Goal: Task Accomplishment & Management: Manage account settings

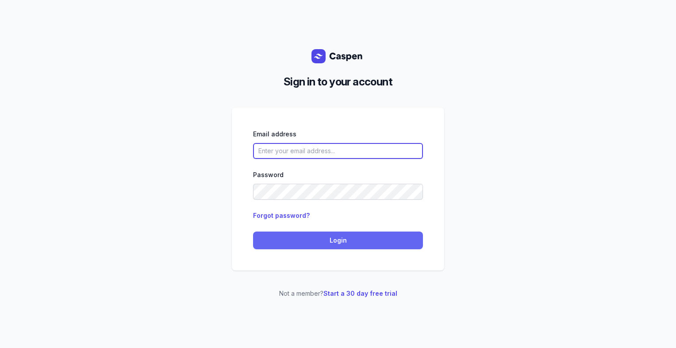
type input "[PERSON_NAME][EMAIL_ADDRESS][DOMAIN_NAME][PERSON_NAME]"
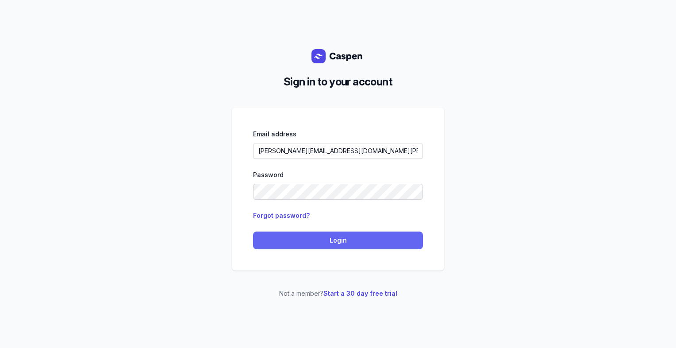
click at [343, 245] on span "Login" at bounding box center [338, 240] width 159 height 11
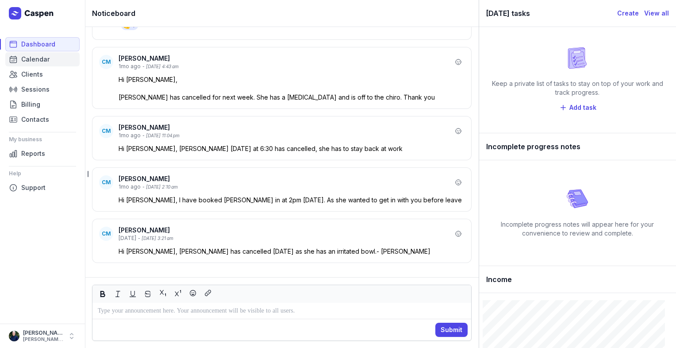
click at [32, 62] on span "Calendar" at bounding box center [35, 59] width 28 height 11
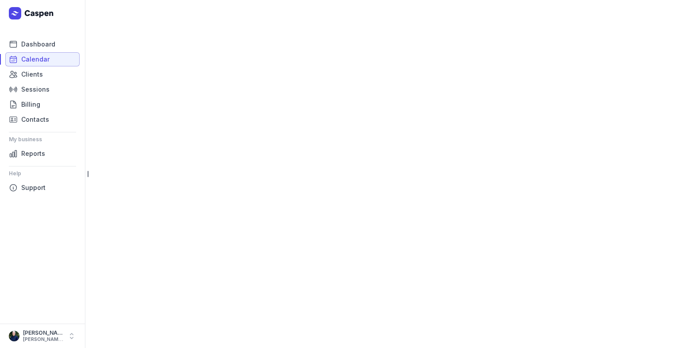
select select "week"
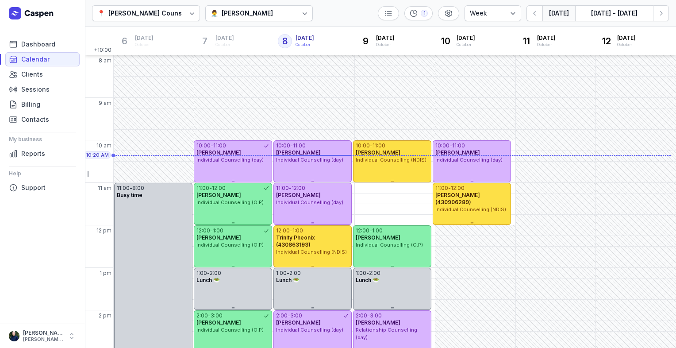
click at [303, 17] on icon at bounding box center [305, 13] width 9 height 9
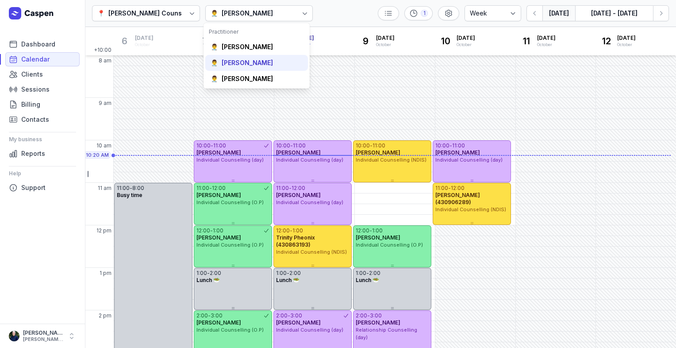
click at [251, 64] on div "[PERSON_NAME]" at bounding box center [247, 62] width 51 height 9
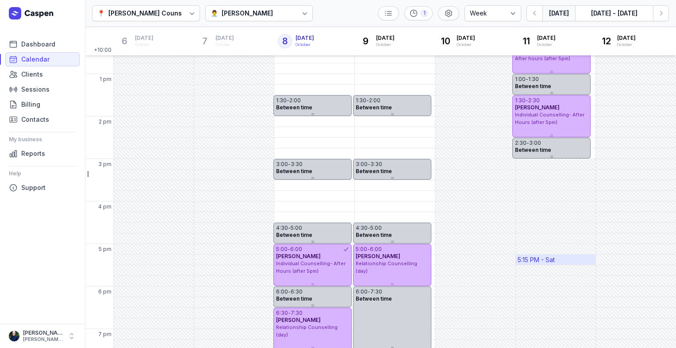
scroll to position [217, 0]
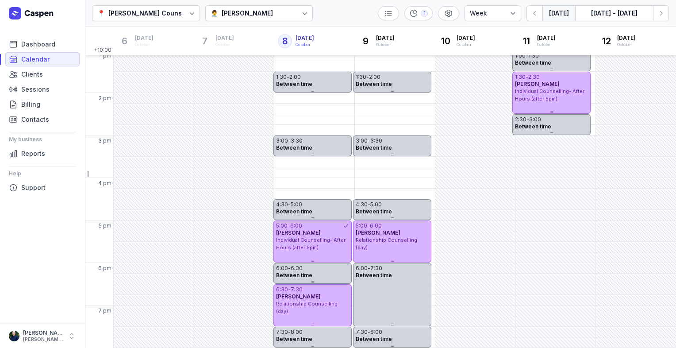
click at [258, 12] on div "👨‍⚕️ [PERSON_NAME]" at bounding box center [259, 13] width 108 height 16
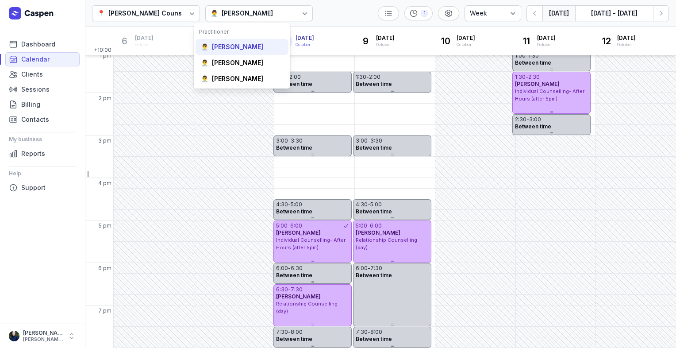
click at [235, 52] on div "👨‍⚕️ [PERSON_NAME]" at bounding box center [242, 47] width 93 height 16
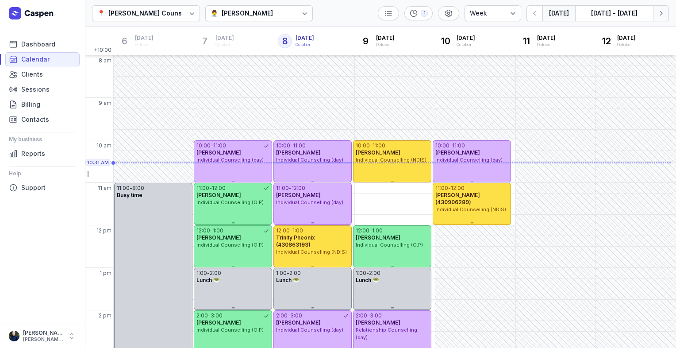
click at [664, 15] on icon "button" at bounding box center [661, 13] width 9 height 9
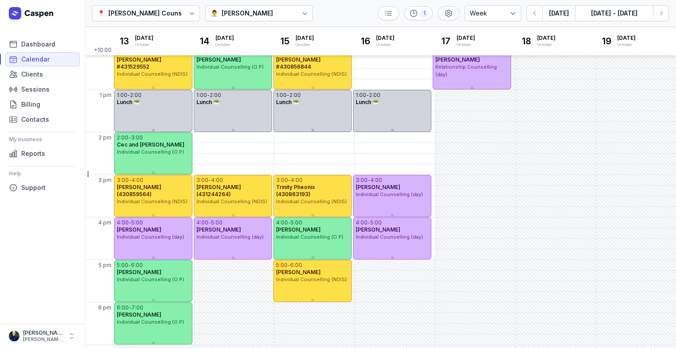
scroll to position [217, 0]
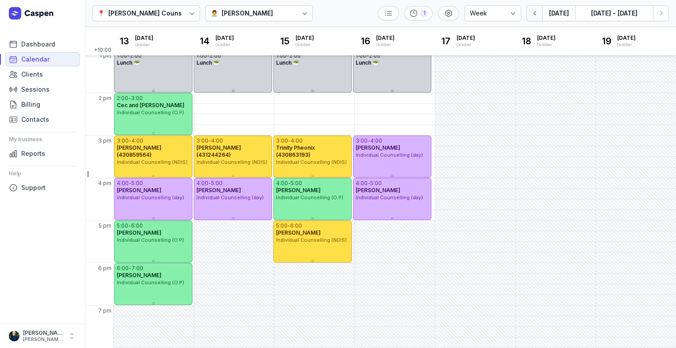
click at [536, 16] on icon "button" at bounding box center [535, 13] width 9 height 9
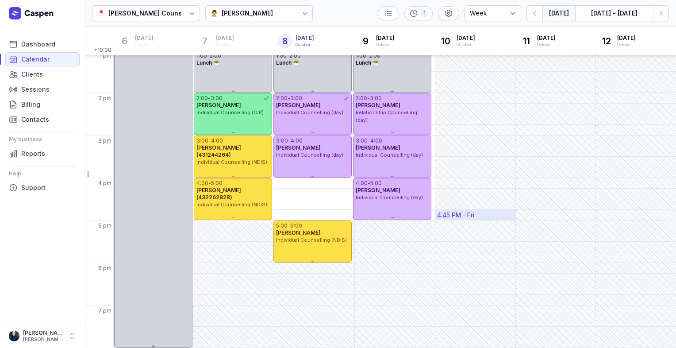
scroll to position [173, 0]
